Goal: Check status: Check status

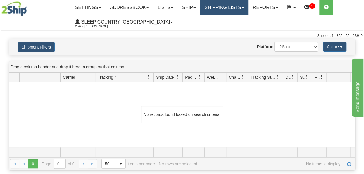
click at [219, 7] on link "Shipping lists" at bounding box center [224, 7] width 48 height 15
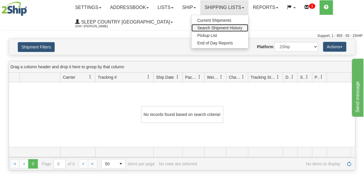
click at [221, 27] on span "Search Shipment History" at bounding box center [219, 28] width 45 height 5
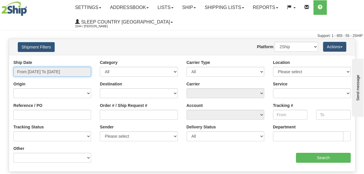
click at [40, 75] on input "From [DATE] To [DATE]" at bounding box center [52, 72] width 78 height 10
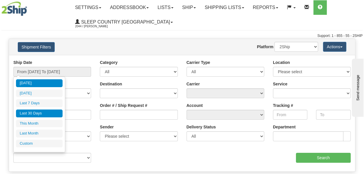
click at [35, 113] on li "Last 30 Days" at bounding box center [39, 114] width 47 height 8
type input "From [DATE] To [DATE]"
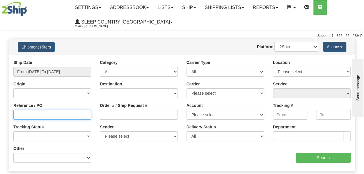
click at [28, 115] on input "Reference / PO" at bounding box center [52, 115] width 78 height 10
paste input "9000H975210"
type input "9000H975210"
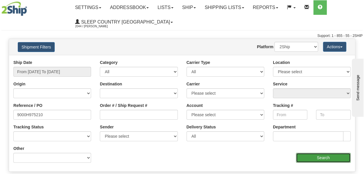
click at [304, 159] on input "Search" at bounding box center [323, 158] width 55 height 10
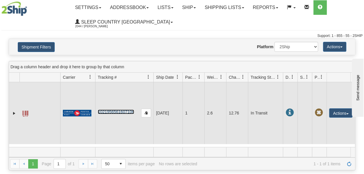
click at [115, 112] on link "1021956561607106" at bounding box center [116, 112] width 36 height 5
